Goal: Find specific page/section: Find specific page/section

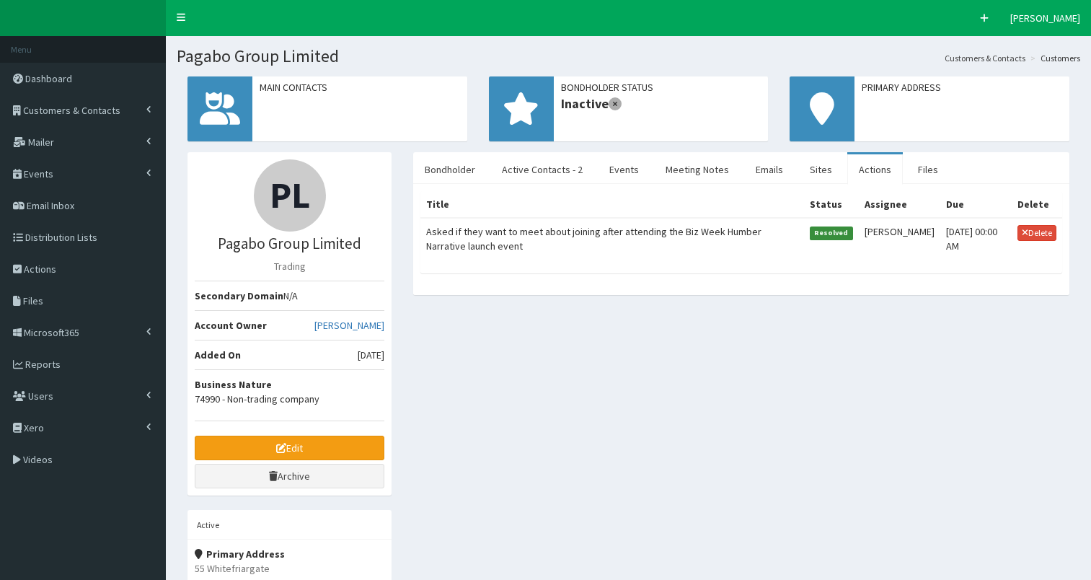
click at [106, 110] on span "Customers & Contacts" at bounding box center [71, 110] width 97 height 13
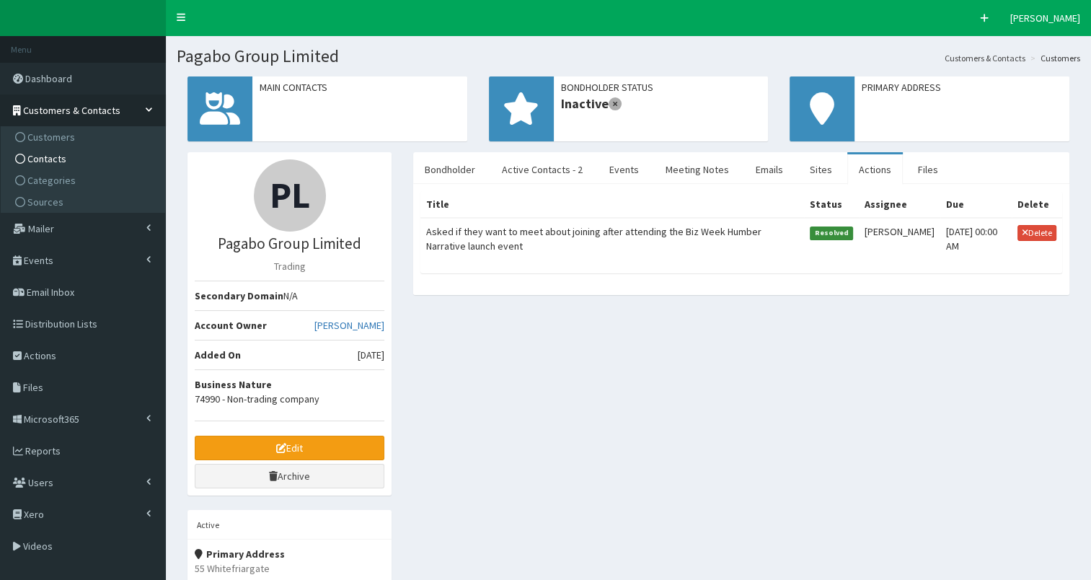
click at [97, 159] on link "Contacts" at bounding box center [84, 159] width 161 height 22
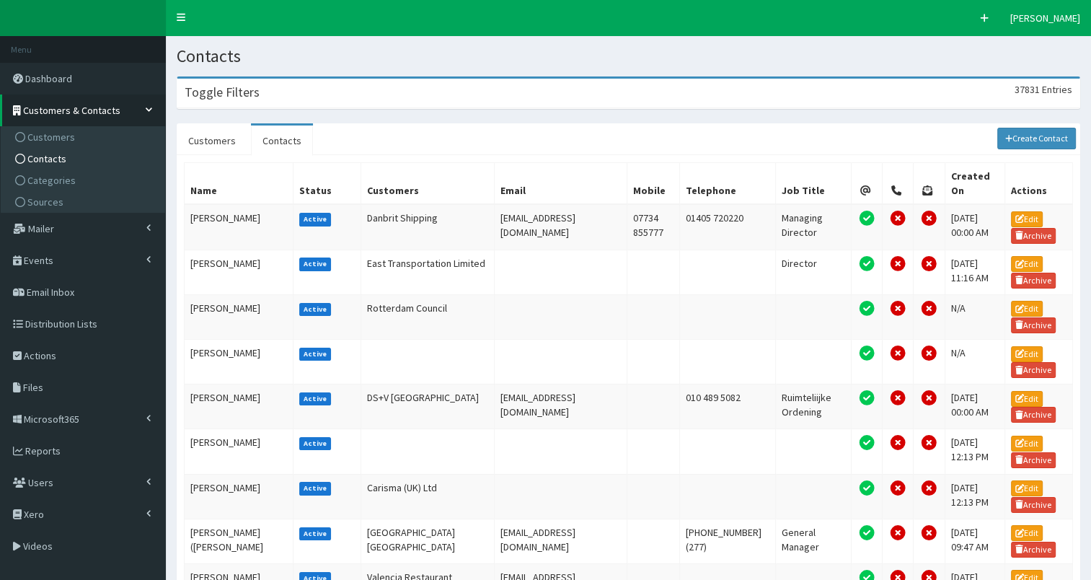
click at [314, 94] on div "Toggle Filters 37831 Entries" at bounding box center [628, 94] width 902 height 30
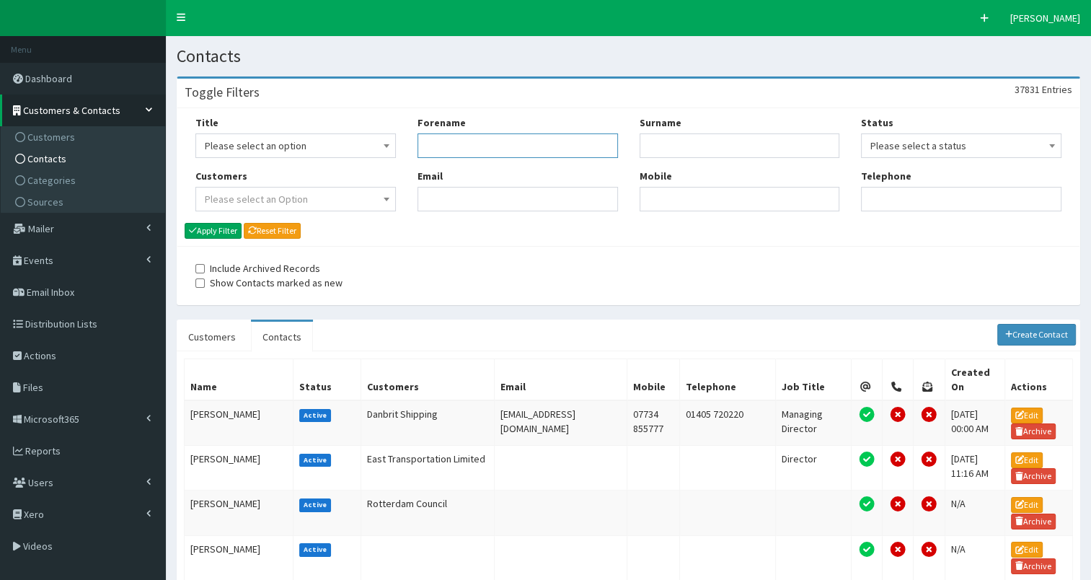
click at [464, 150] on input "Forename" at bounding box center [518, 145] width 201 height 25
type input "fridey"
click at [212, 231] on button "Apply Filter" at bounding box center [213, 231] width 57 height 16
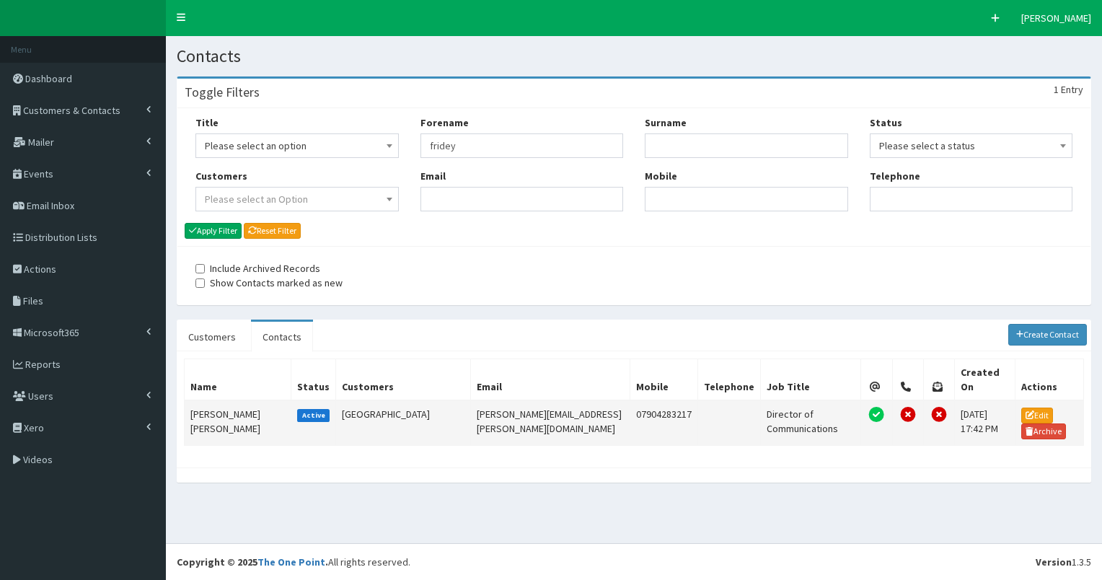
click at [206, 403] on td "Fridey Cordingley" at bounding box center [238, 422] width 107 height 45
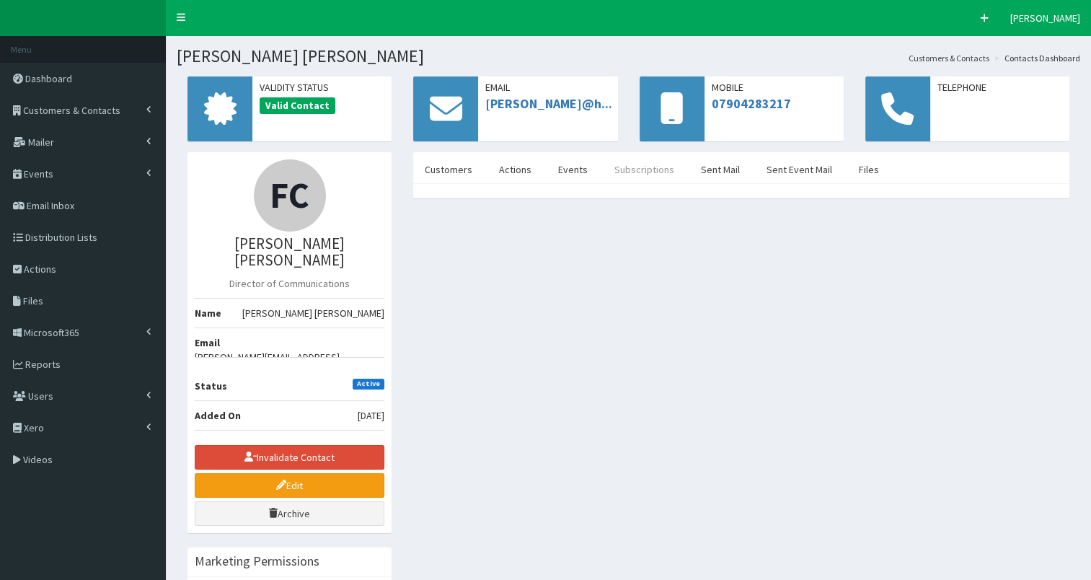
click at [631, 170] on link "Subscriptions" at bounding box center [644, 169] width 83 height 30
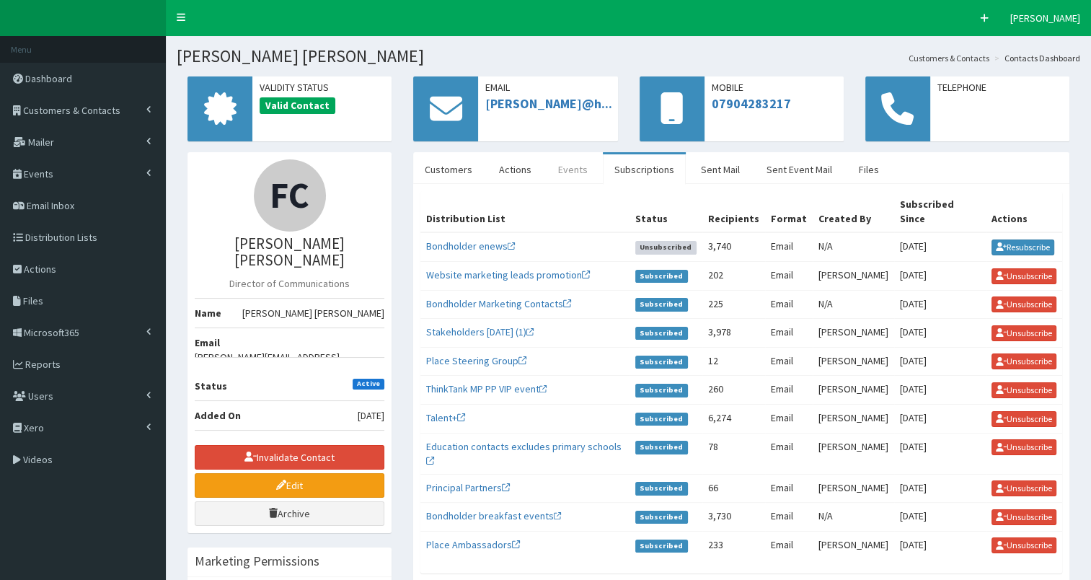
click at [571, 167] on link "Events" at bounding box center [573, 169] width 53 height 30
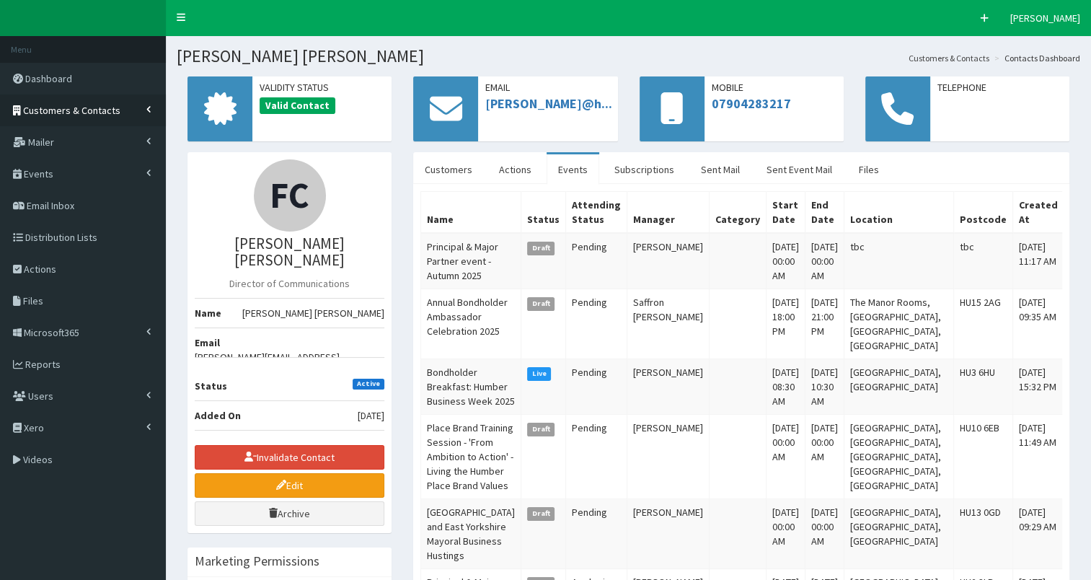
click at [78, 102] on link "Customers & Contacts" at bounding box center [83, 110] width 166 height 32
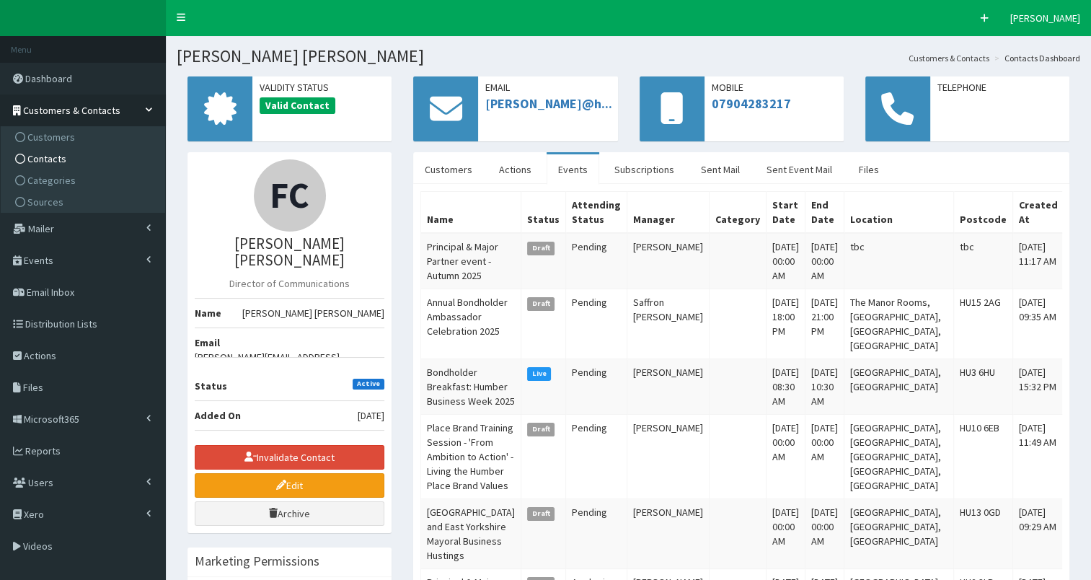
click at [79, 156] on link "Contacts" at bounding box center [84, 159] width 161 height 22
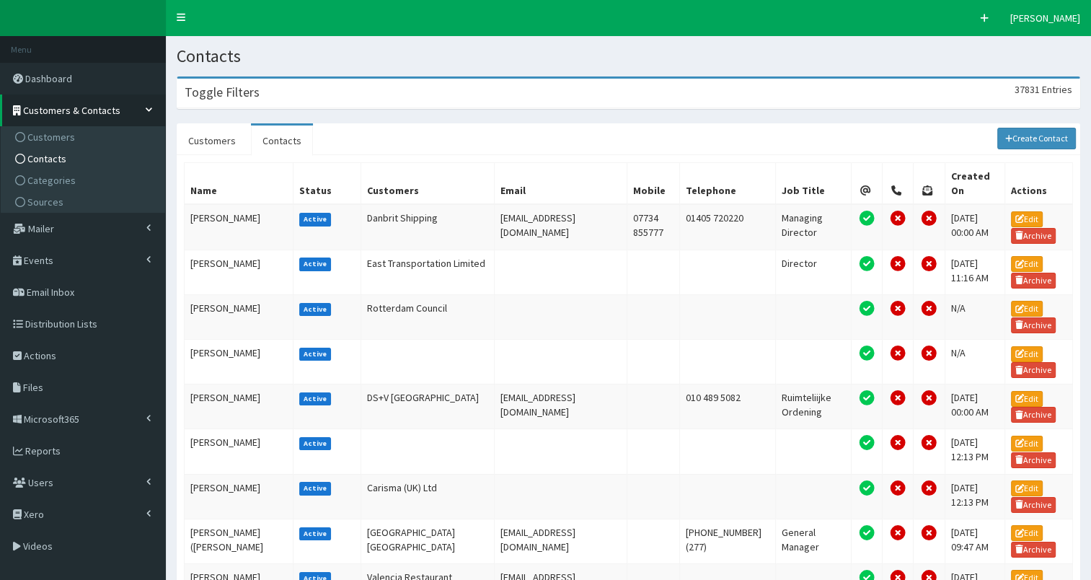
click at [332, 94] on div "Toggle Filters 37831 Entries" at bounding box center [628, 94] width 902 height 30
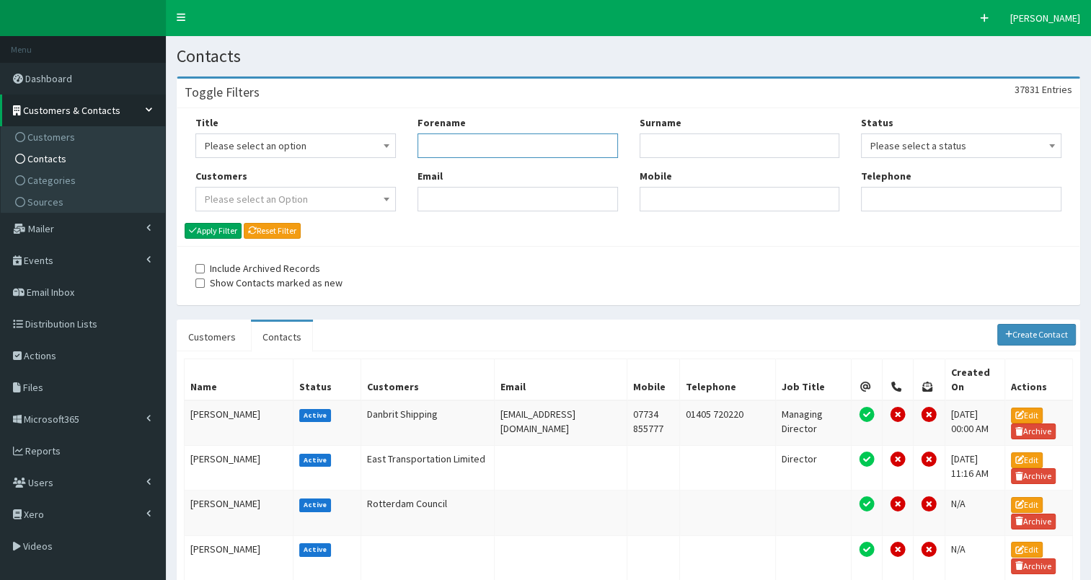
click at [446, 150] on input "Forename" at bounding box center [518, 145] width 201 height 25
type input "alex"
type input "wright"
click at [202, 229] on button "Apply Filter" at bounding box center [213, 231] width 57 height 16
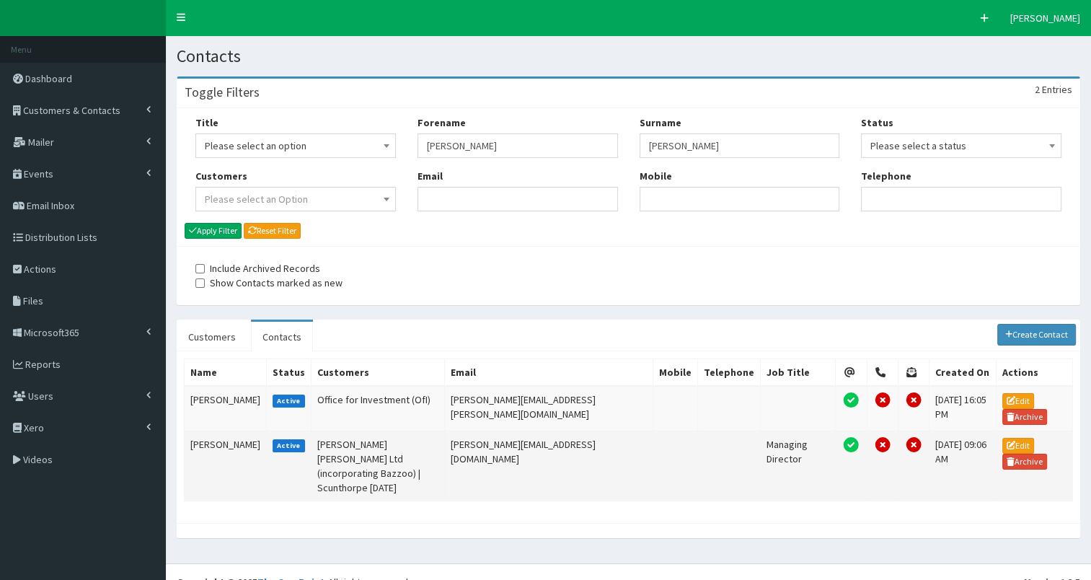
click at [197, 446] on td "Alex Wright" at bounding box center [226, 466] width 82 height 70
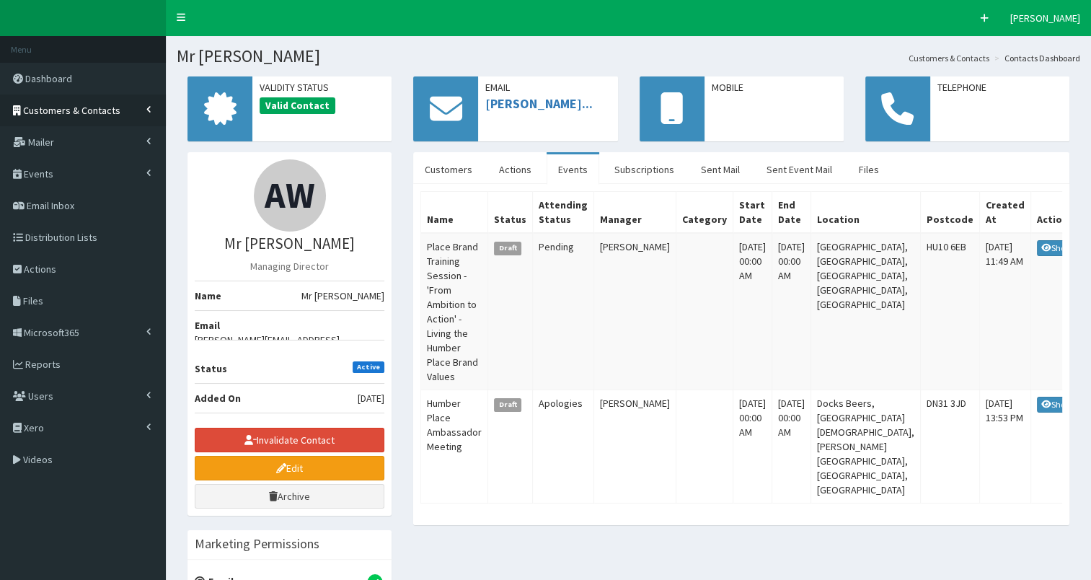
click at [65, 104] on span "Customers & Contacts" at bounding box center [71, 110] width 97 height 13
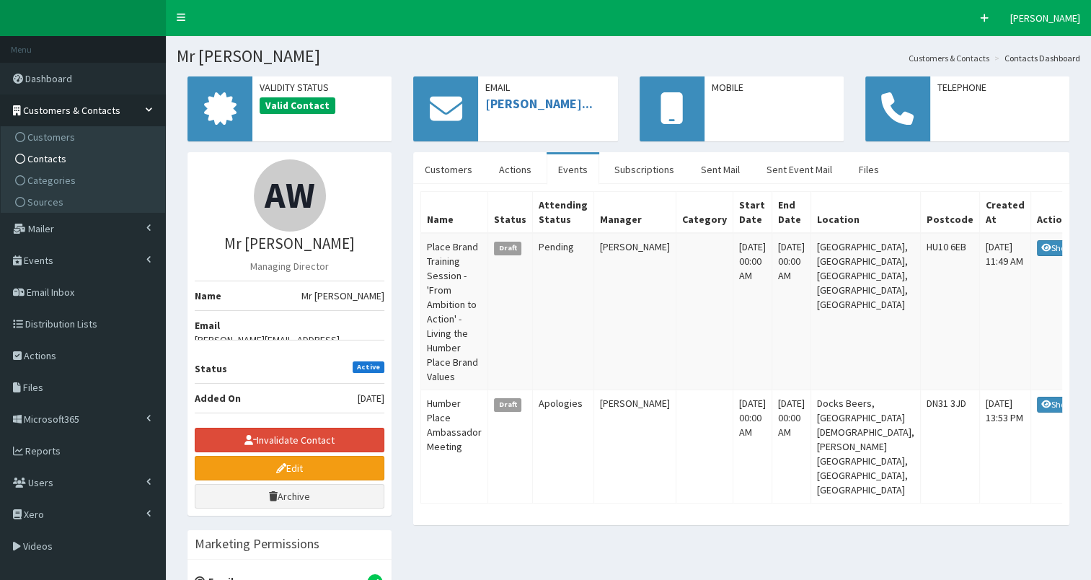
click at [66, 158] on link "Contacts" at bounding box center [84, 159] width 161 height 22
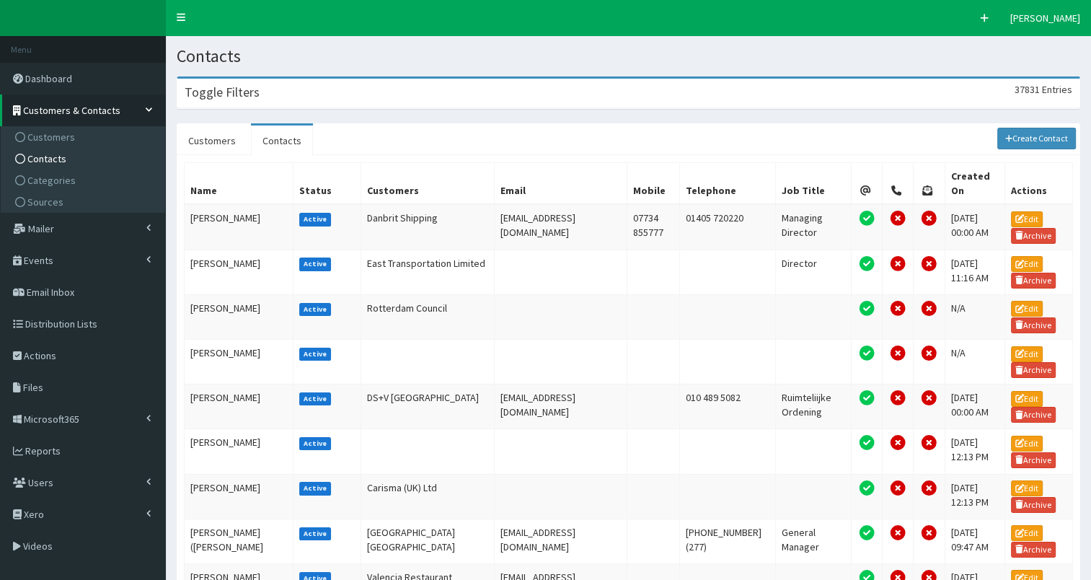
click at [329, 90] on div "Toggle Filters 37831 Entries" at bounding box center [628, 94] width 902 height 30
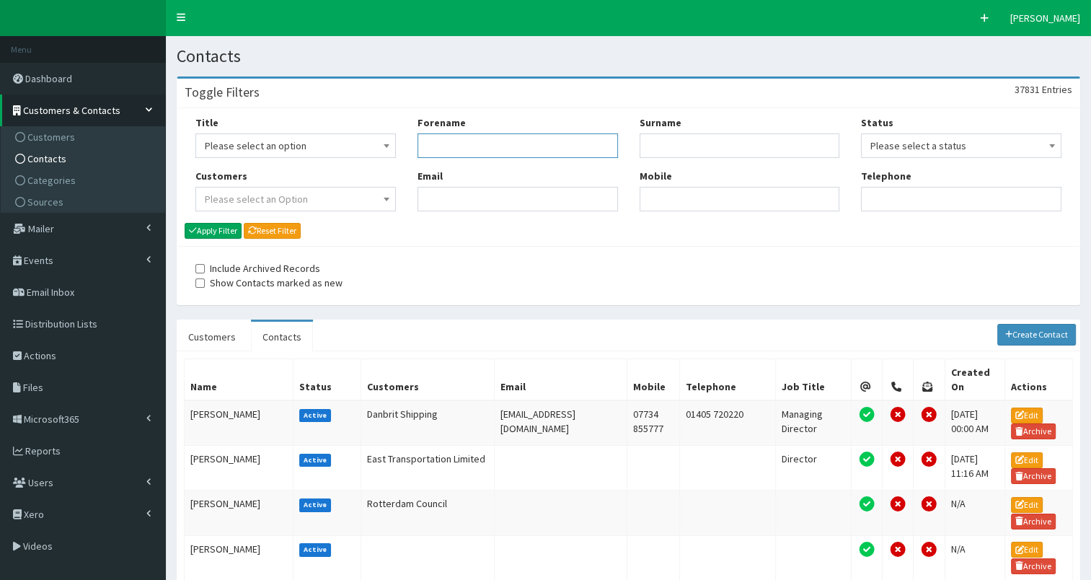
click at [446, 149] on input "Forename" at bounding box center [518, 145] width 201 height 25
type input "amber"
type input "bakin"
click at [218, 234] on button "Apply Filter" at bounding box center [213, 231] width 57 height 16
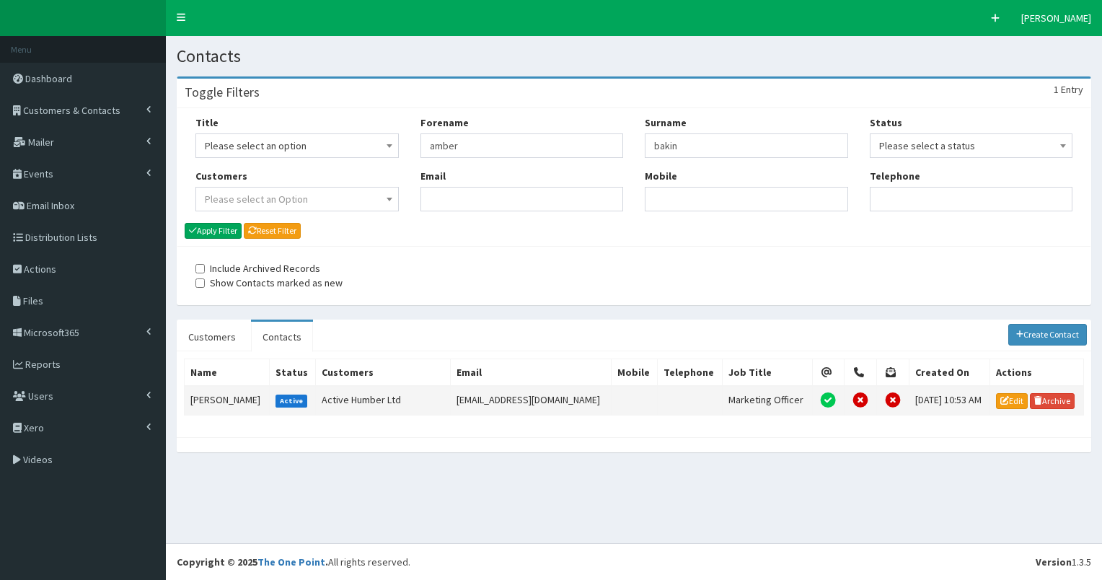
click at [221, 395] on td "[PERSON_NAME]" at bounding box center [227, 400] width 85 height 29
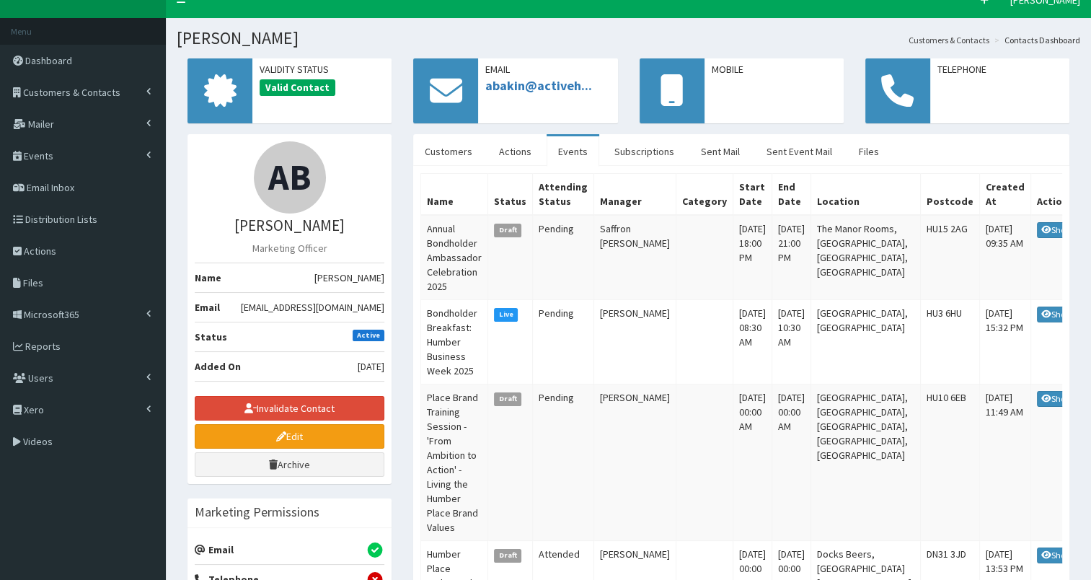
scroll to position [17, 0]
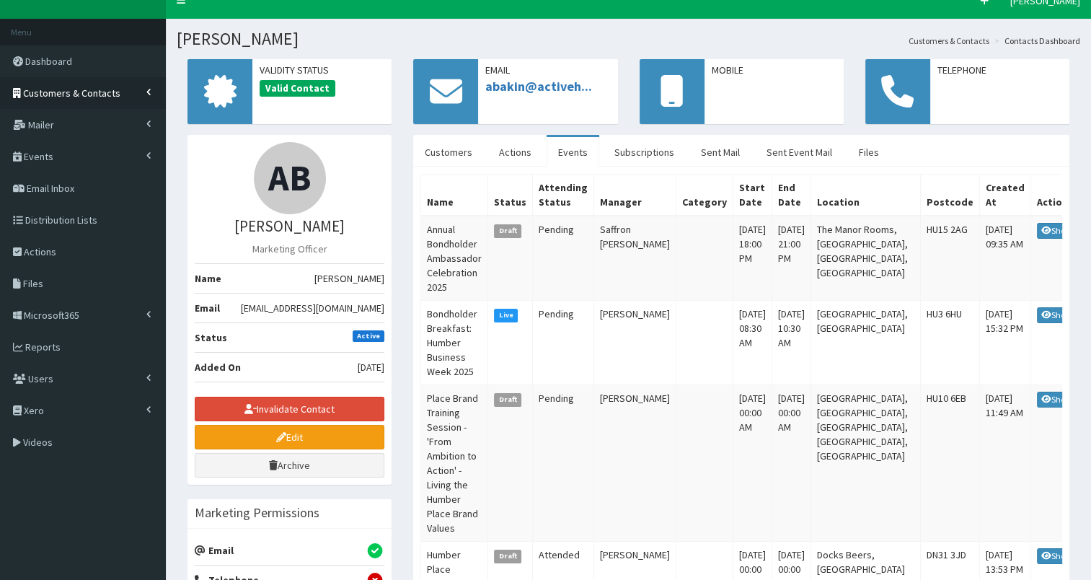
click at [110, 94] on span "Customers & Contacts" at bounding box center [71, 93] width 97 height 13
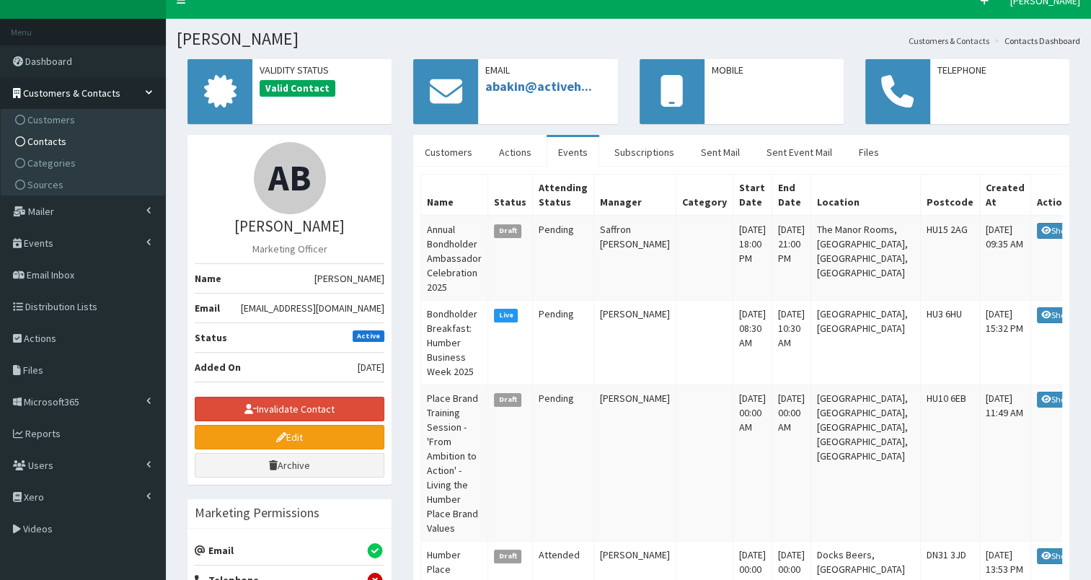
click at [104, 139] on link "Contacts" at bounding box center [84, 142] width 161 height 22
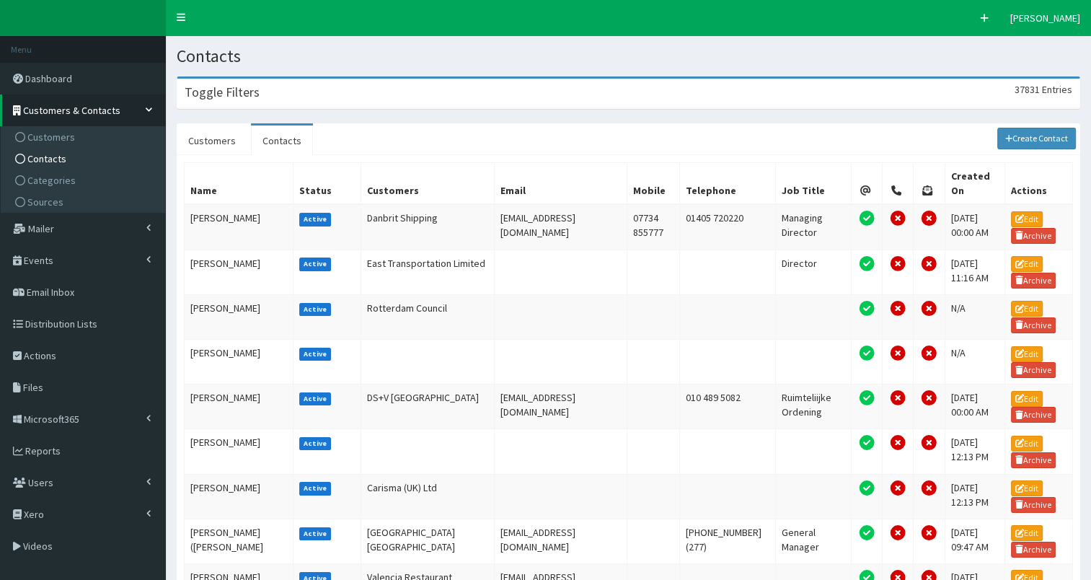
click at [345, 97] on div "Toggle Filters 37831 Entries" at bounding box center [628, 94] width 902 height 30
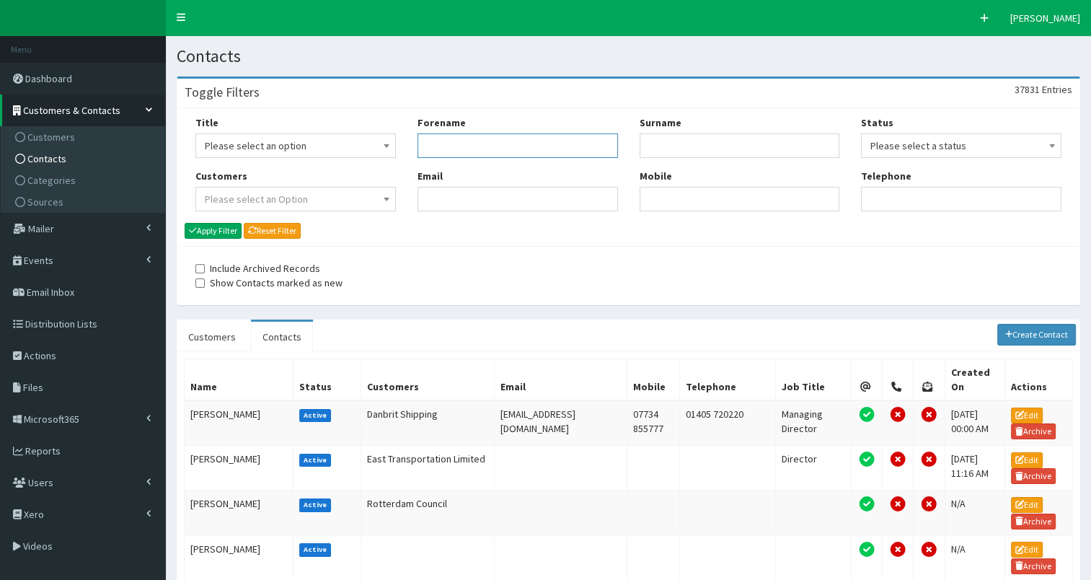
click at [443, 151] on input "Forename" at bounding box center [518, 145] width 201 height 25
type input "april"
type input "court"
click at [219, 225] on button "Apply Filter" at bounding box center [213, 231] width 57 height 16
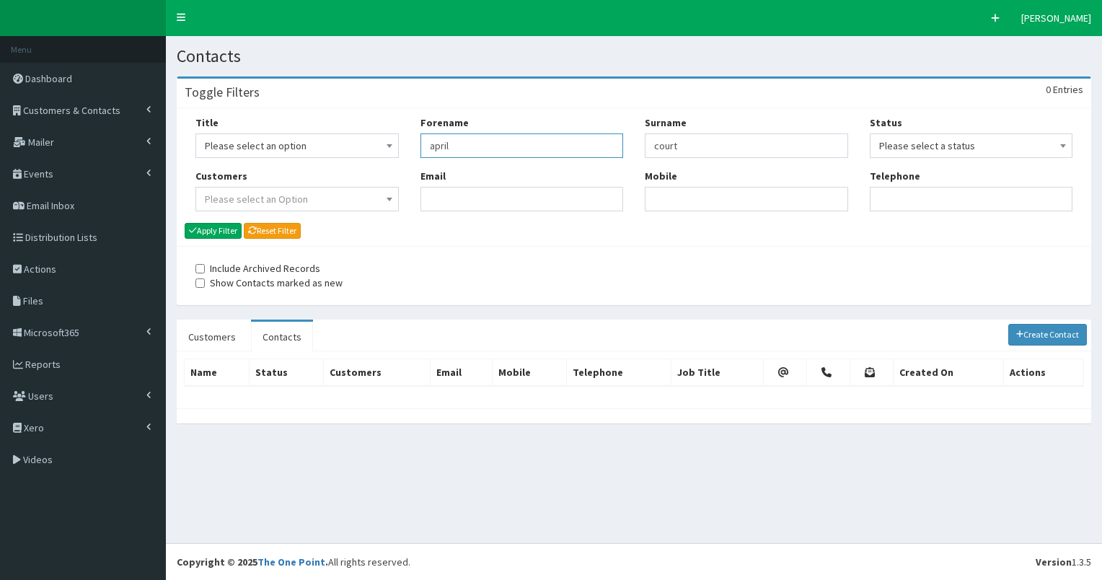
drag, startPoint x: 428, startPoint y: 144, endPoint x: 510, endPoint y: 145, distance: 81.5
click at [510, 145] on input "april" at bounding box center [521, 145] width 203 height 25
click at [428, 206] on input "Email" at bounding box center [521, 199] width 203 height 25
paste input "[EMAIL_ADDRESS][DOMAIN_NAME]"
type input "[EMAIL_ADDRESS][DOMAIN_NAME]"
